Goal: Complete application form: Complete application form

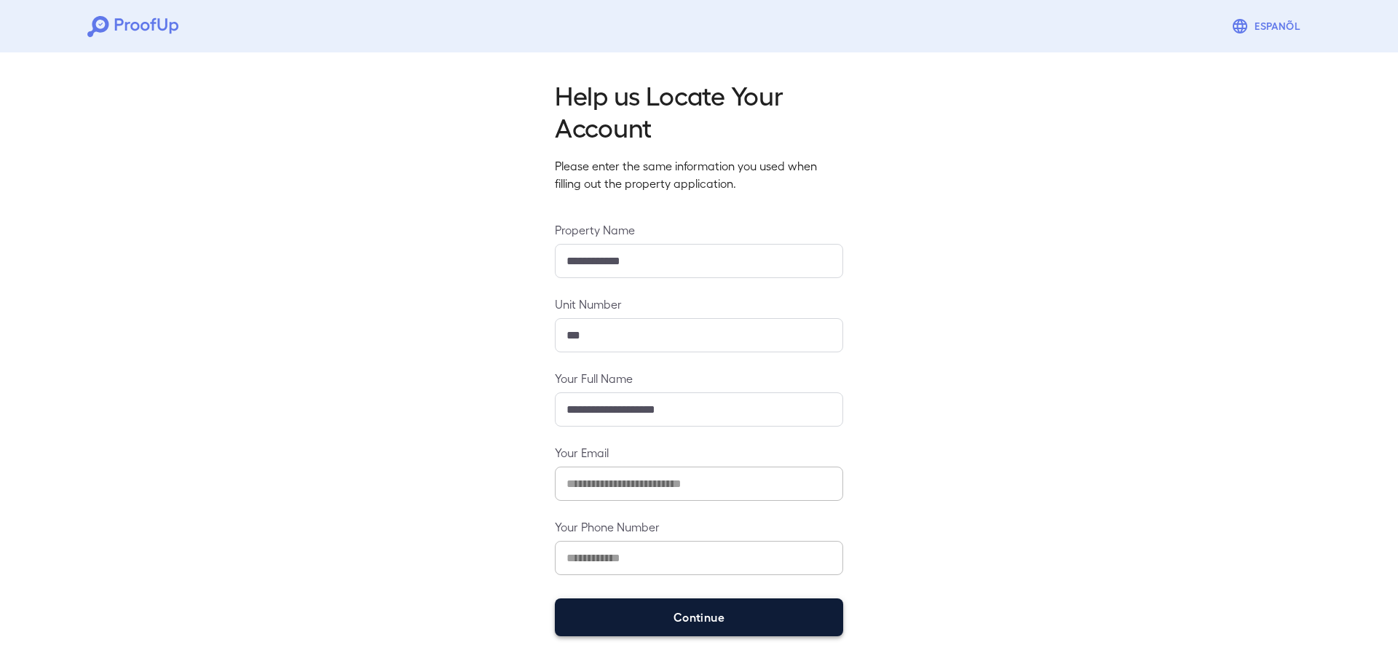
click at [726, 613] on button "Continue" at bounding box center [699, 617] width 288 height 38
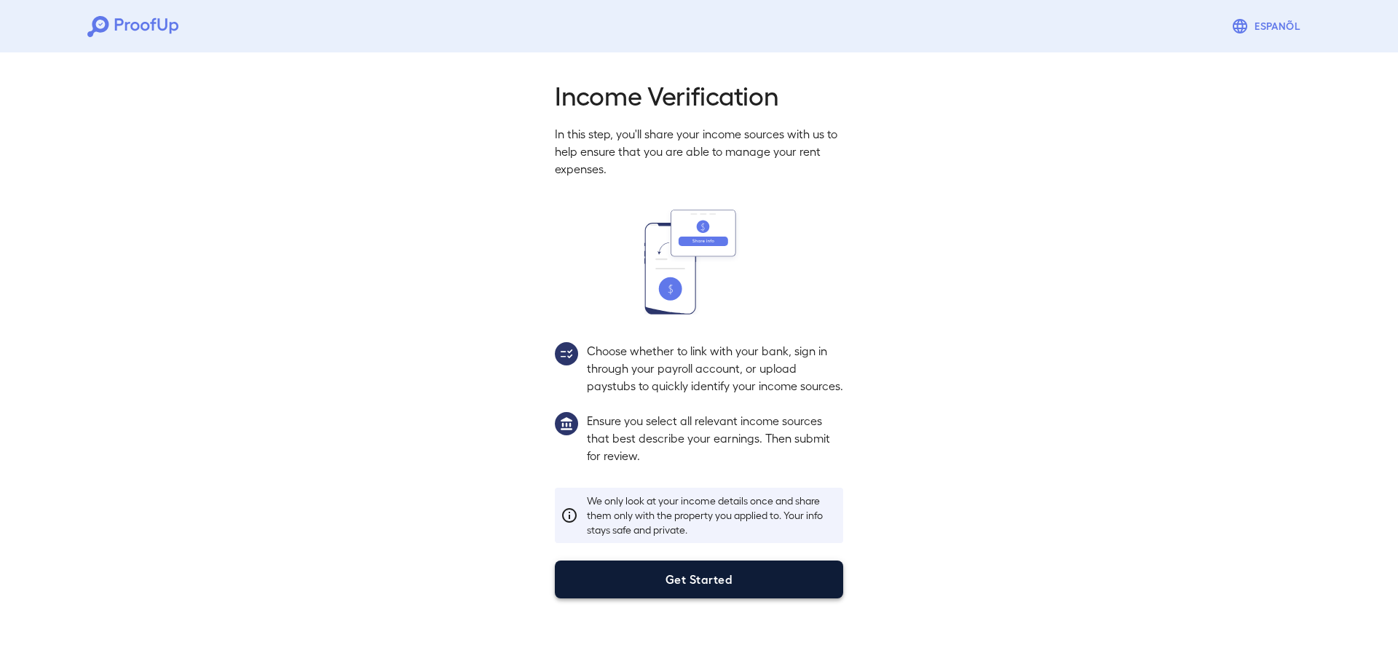
click at [684, 597] on button "Get Started" at bounding box center [699, 579] width 288 height 38
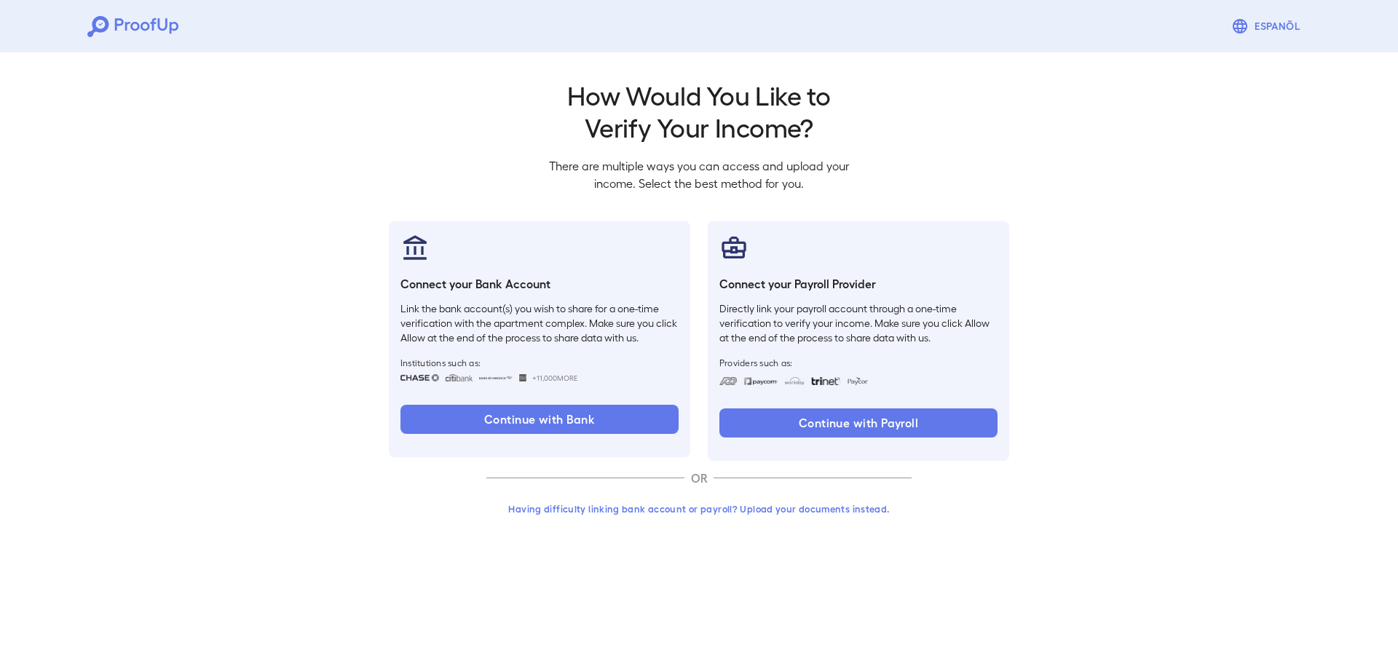
click at [771, 507] on button "Having difficulty linking bank account or payroll? Upload your documents instea…" at bounding box center [698, 509] width 425 height 26
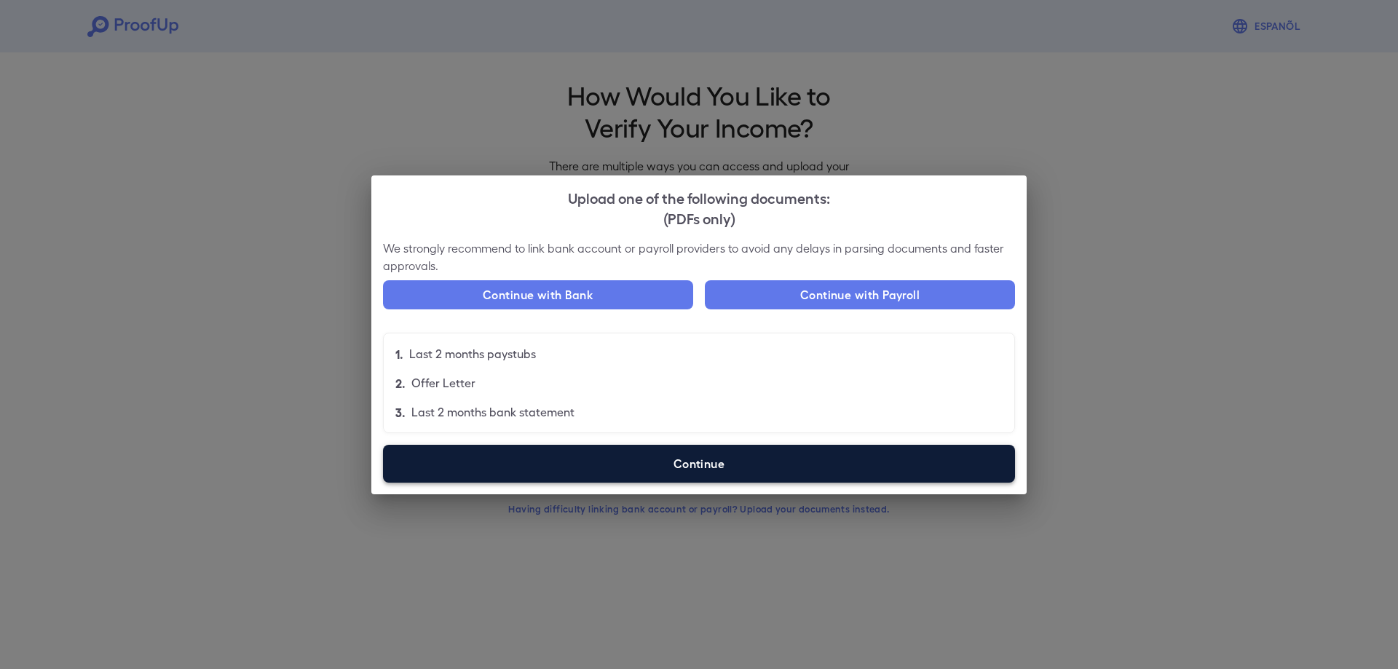
click at [695, 464] on label "Continue" at bounding box center [699, 464] width 632 height 38
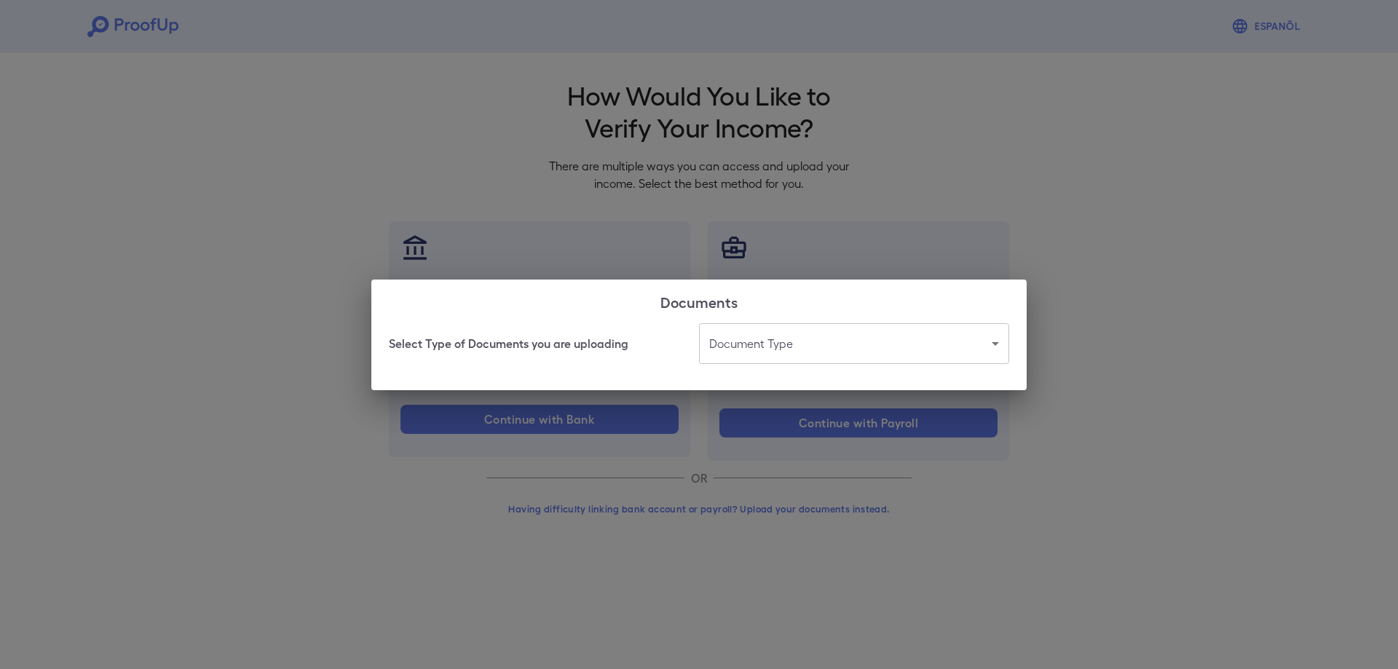
click at [827, 353] on body "Espanõl Go back How Would You Like to Verify Your Income? There are multiple wa…" at bounding box center [699, 278] width 1398 height 556
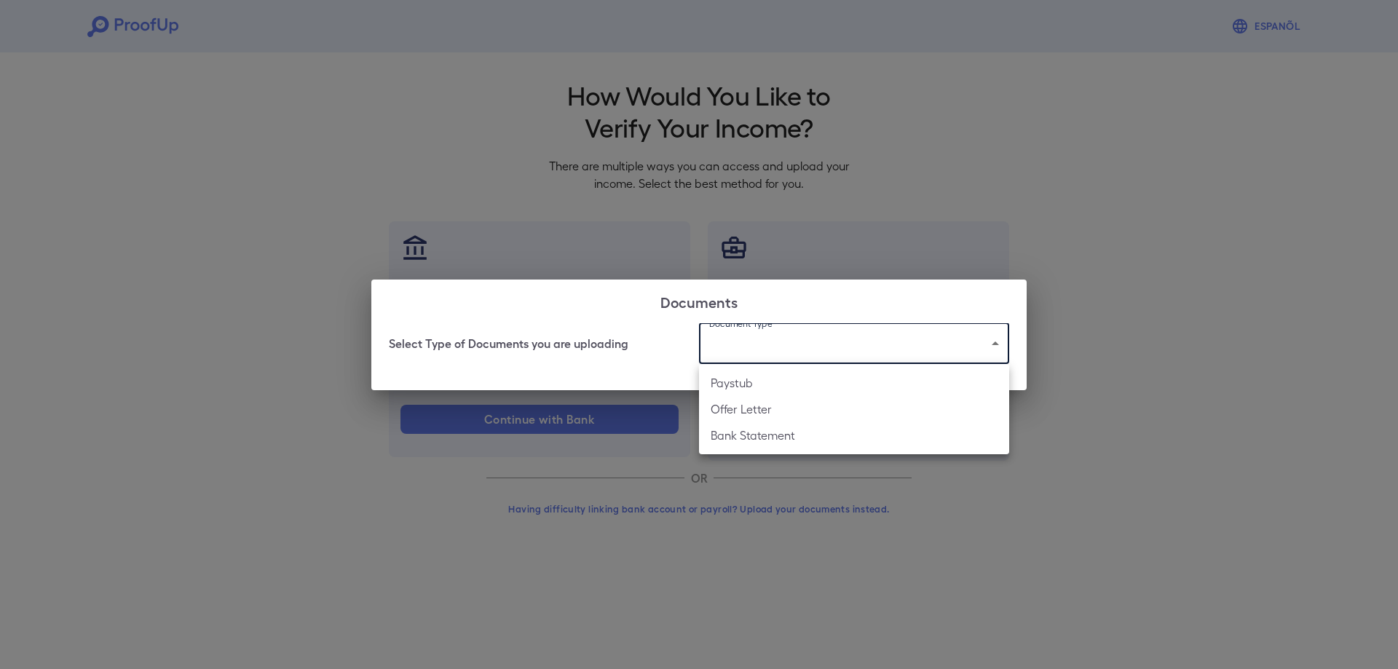
click at [827, 416] on li "Offer Letter" at bounding box center [854, 409] width 310 height 26
type input "**********"
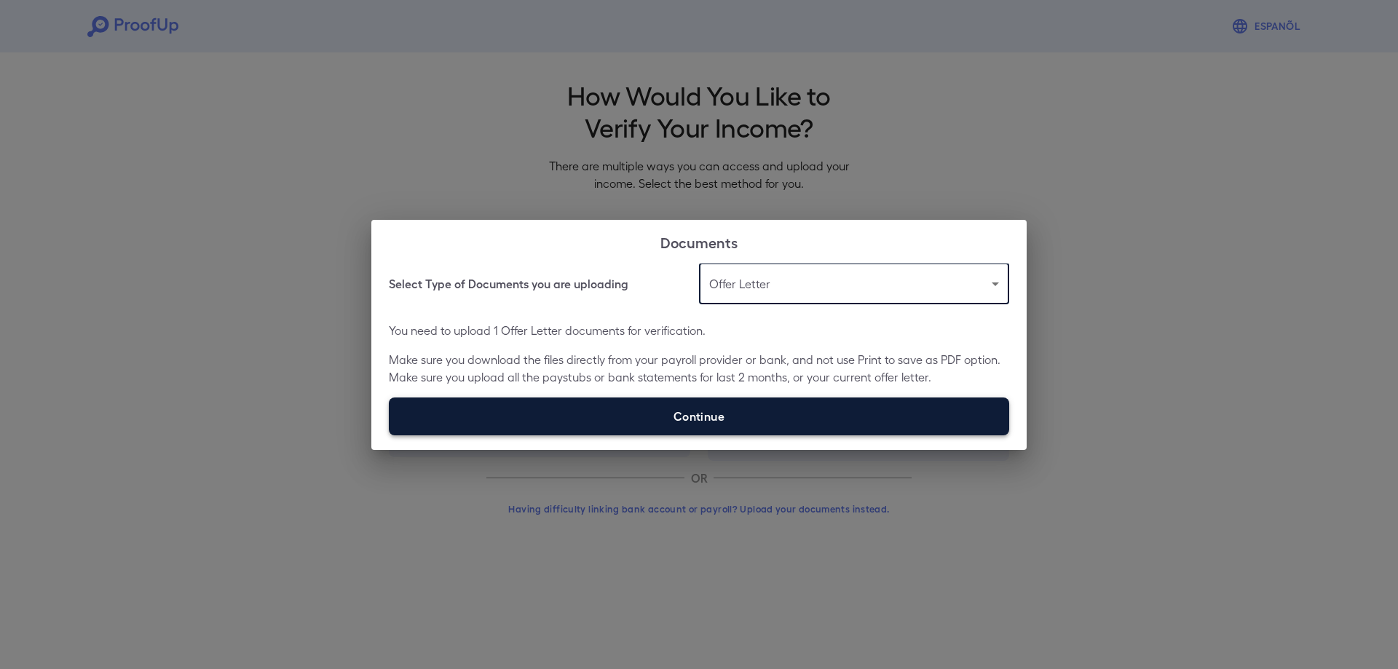
click at [794, 414] on label "Continue" at bounding box center [699, 416] width 620 height 38
click at [389, 435] on input "Continue" at bounding box center [389, 435] width 1 height 1
click at [693, 414] on label "Continue" at bounding box center [699, 416] width 620 height 38
click at [389, 435] on input "Continue" at bounding box center [389, 435] width 1 height 1
type input "**********"
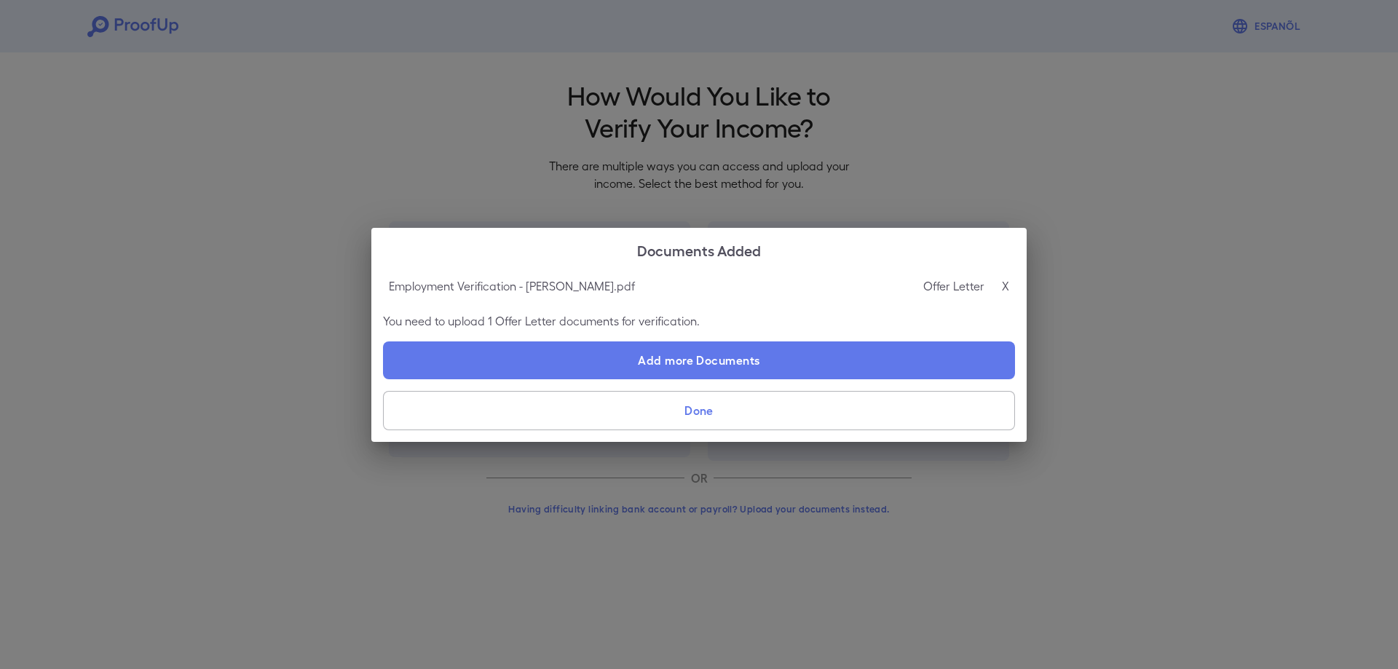
click at [706, 406] on button "Done" at bounding box center [699, 410] width 632 height 39
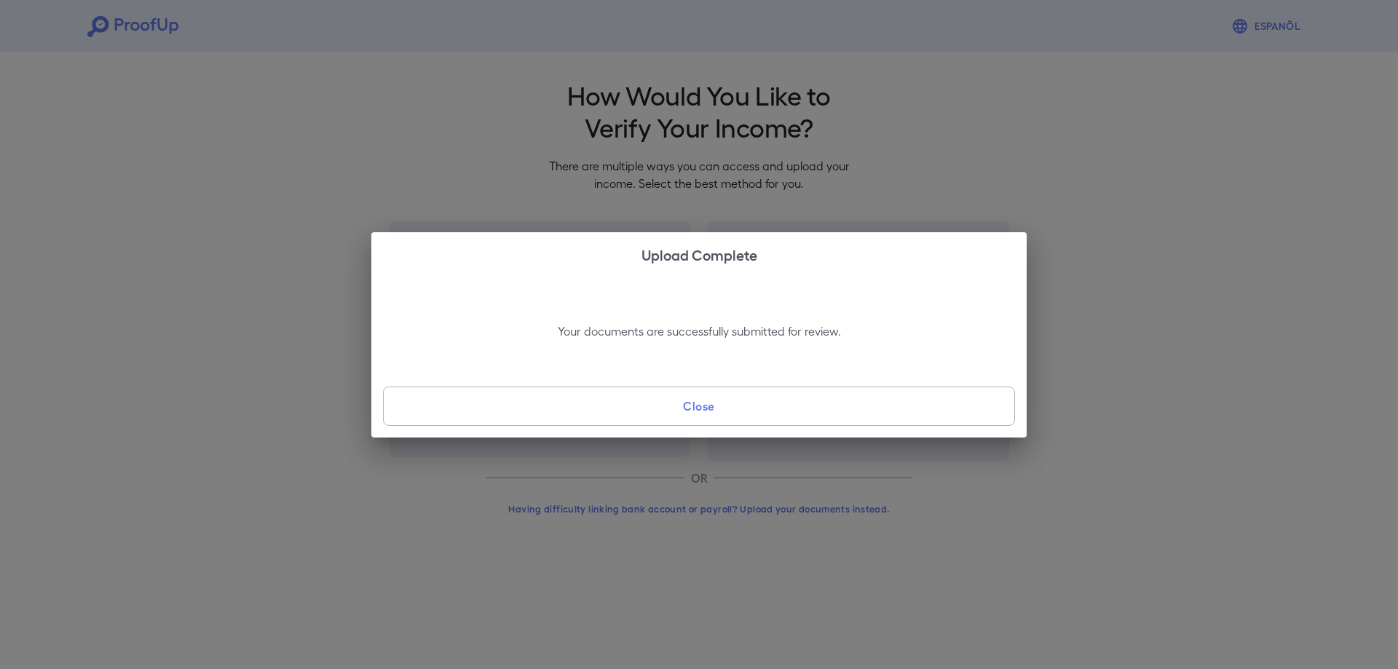
click at [706, 406] on button "Close" at bounding box center [699, 406] width 632 height 39
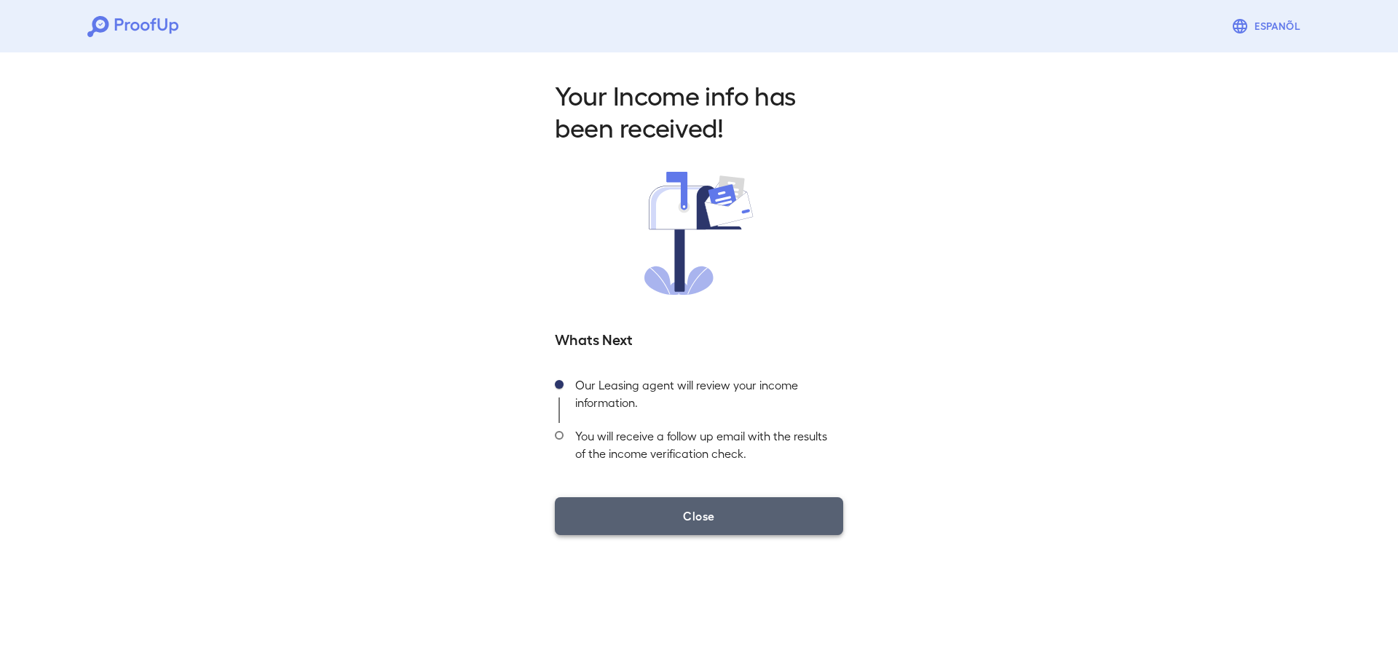
click at [688, 510] on button "Close" at bounding box center [699, 516] width 288 height 38
